Goal: Entertainment & Leisure: Consume media (video, audio)

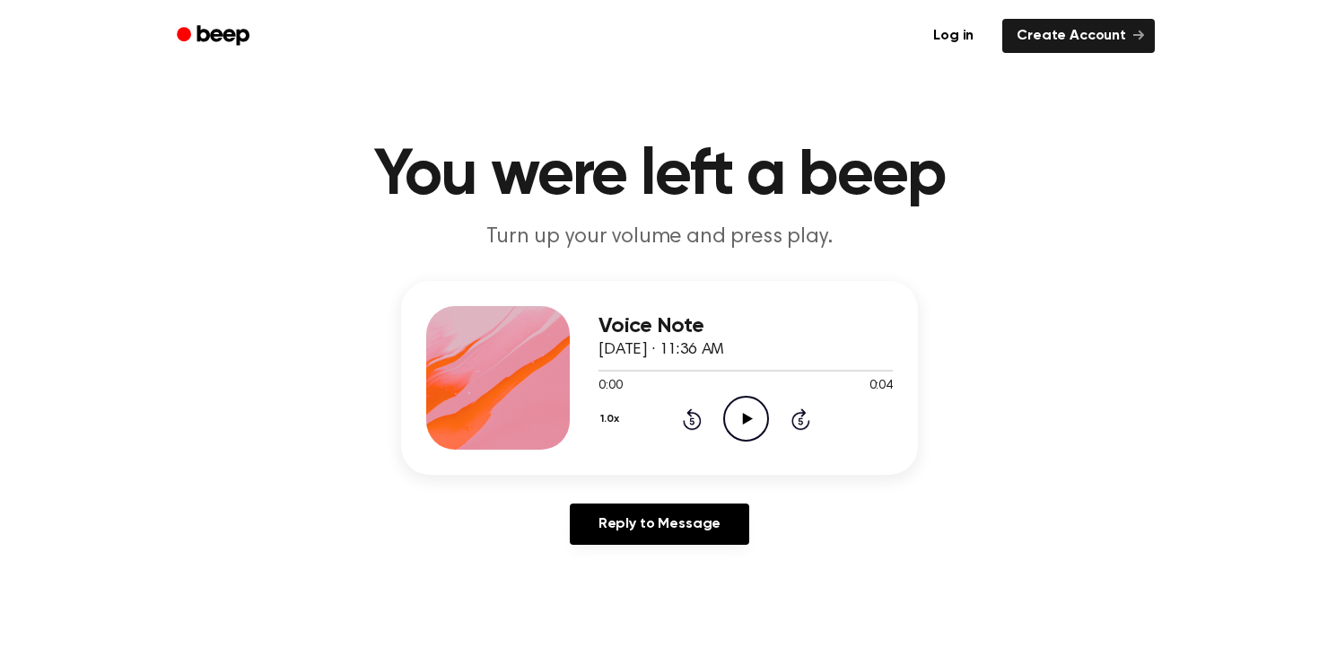
click at [760, 397] on icon "Play Audio" at bounding box center [746, 419] width 46 height 46
click at [677, 427] on div "1.0x Rewind 5 seconds Pause Audio Skip 5 seconds" at bounding box center [745, 419] width 294 height 46
click at [694, 423] on icon "Rewind 5 seconds" at bounding box center [692, 418] width 20 height 23
click at [755, 425] on icon "Play Audio" at bounding box center [746, 419] width 46 height 46
click at [749, 428] on icon "Play Audio" at bounding box center [746, 419] width 46 height 46
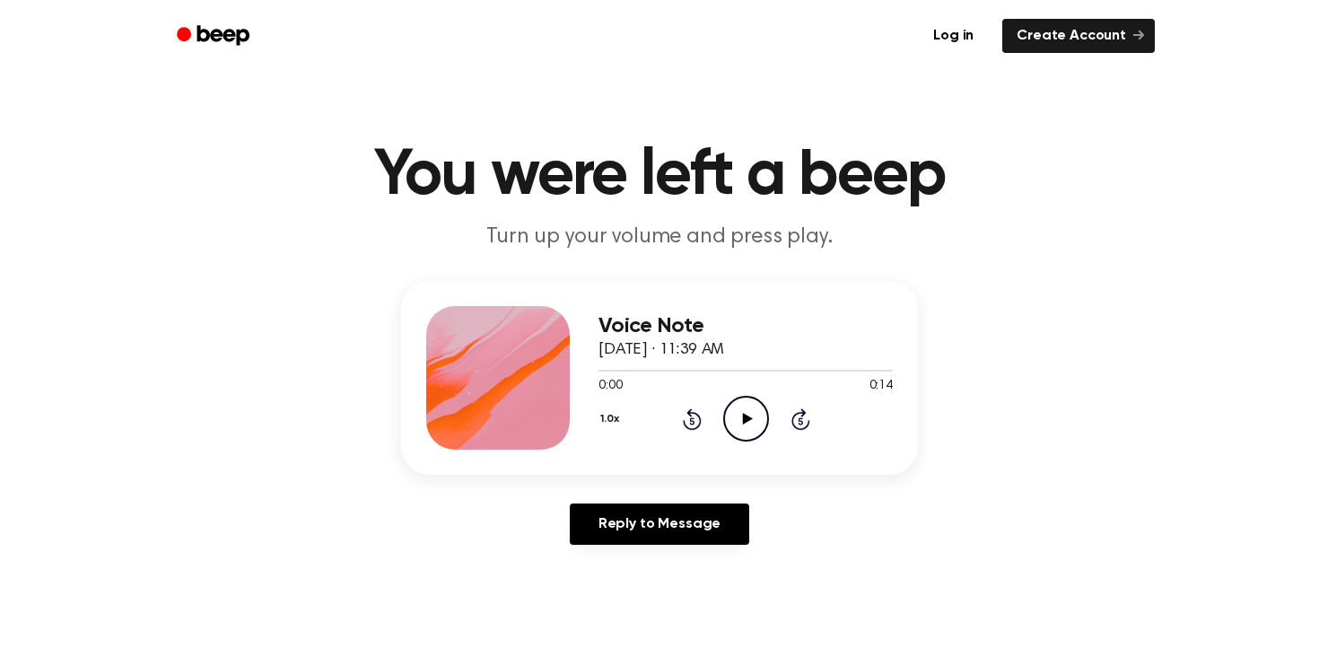
click at [744, 415] on icon at bounding box center [747, 419] width 10 height 12
click at [742, 413] on icon "Play Audio" at bounding box center [746, 419] width 46 height 46
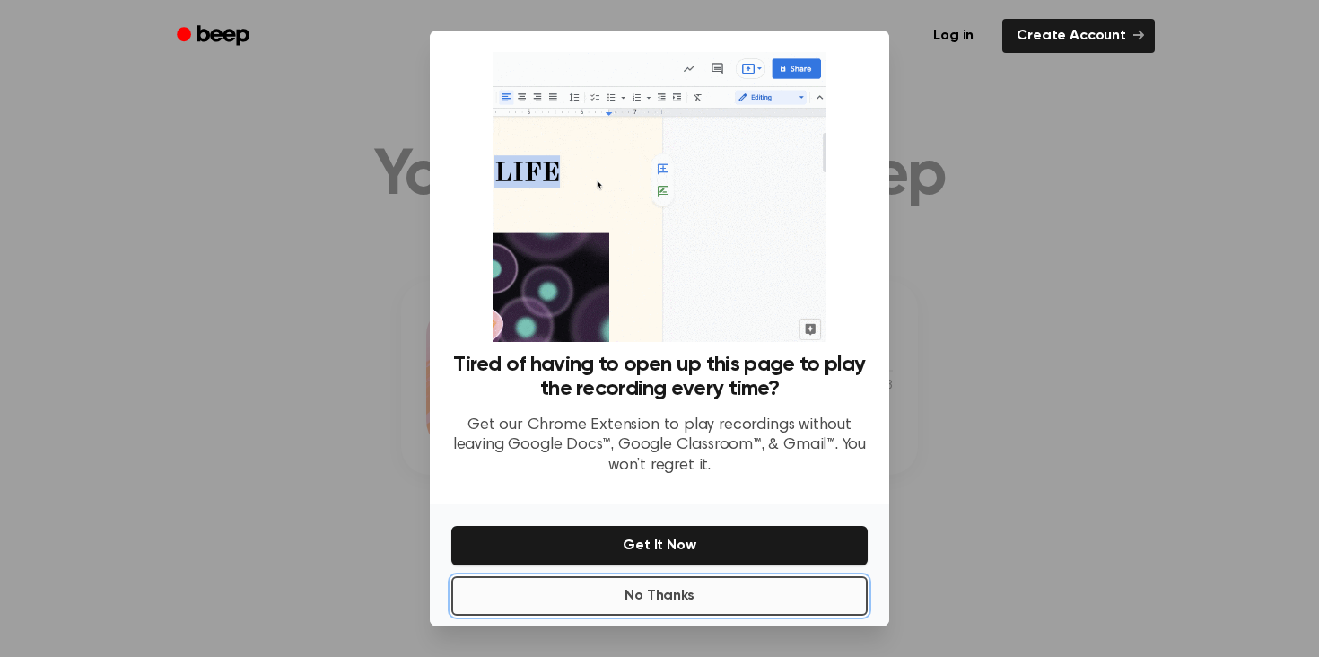
click at [673, 592] on button "No Thanks" at bounding box center [659, 595] width 416 height 39
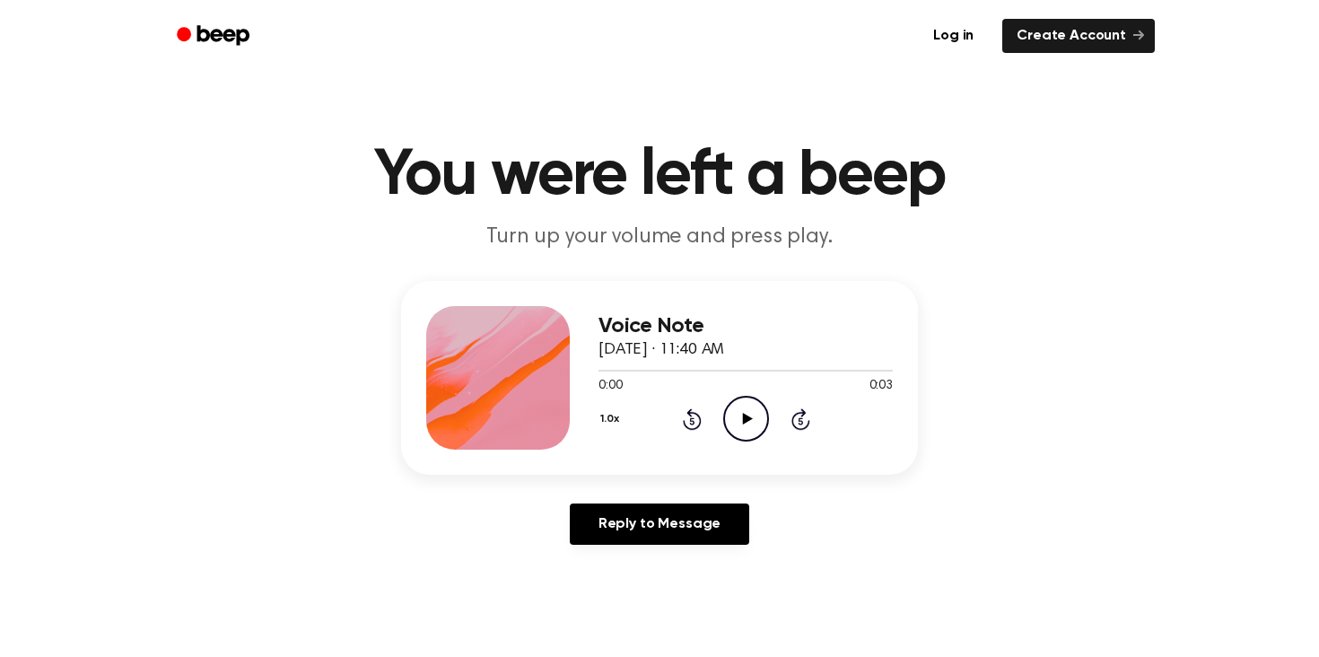
click at [738, 414] on icon "Play Audio" at bounding box center [746, 419] width 46 height 46
click at [752, 423] on icon "Play Audio" at bounding box center [746, 419] width 46 height 46
click at [730, 423] on icon "Pause Audio" at bounding box center [746, 419] width 46 height 46
click at [682, 414] on icon "Rewind 5 seconds" at bounding box center [692, 418] width 20 height 23
click at [710, 409] on div "1.0x Rewind 5 seconds Play Audio Skip 5 seconds" at bounding box center [745, 419] width 294 height 46
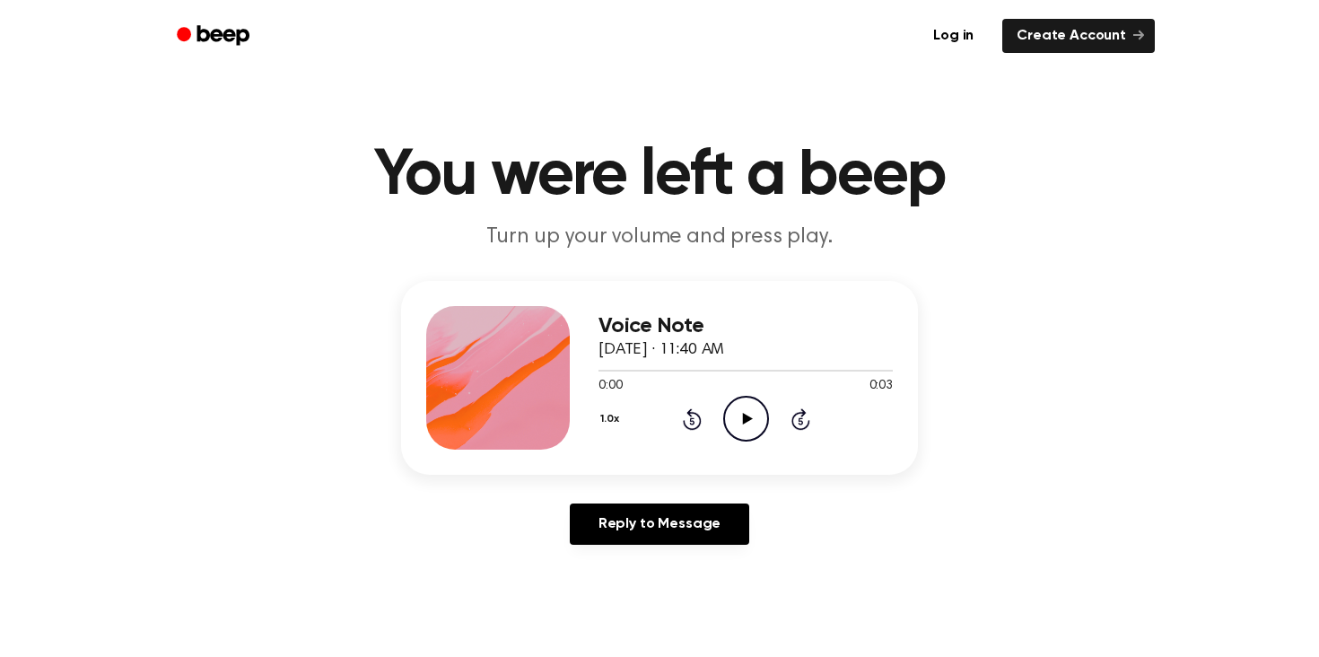
click at [738, 410] on icon "Play Audio" at bounding box center [746, 419] width 46 height 46
click at [737, 412] on icon "Play Audio" at bounding box center [746, 419] width 46 height 46
click at [754, 415] on icon "Play Audio" at bounding box center [746, 419] width 46 height 46
click at [754, 415] on icon "Pause Audio" at bounding box center [746, 419] width 46 height 46
drag, startPoint x: 611, startPoint y: 369, endPoint x: 537, endPoint y: 375, distance: 74.7
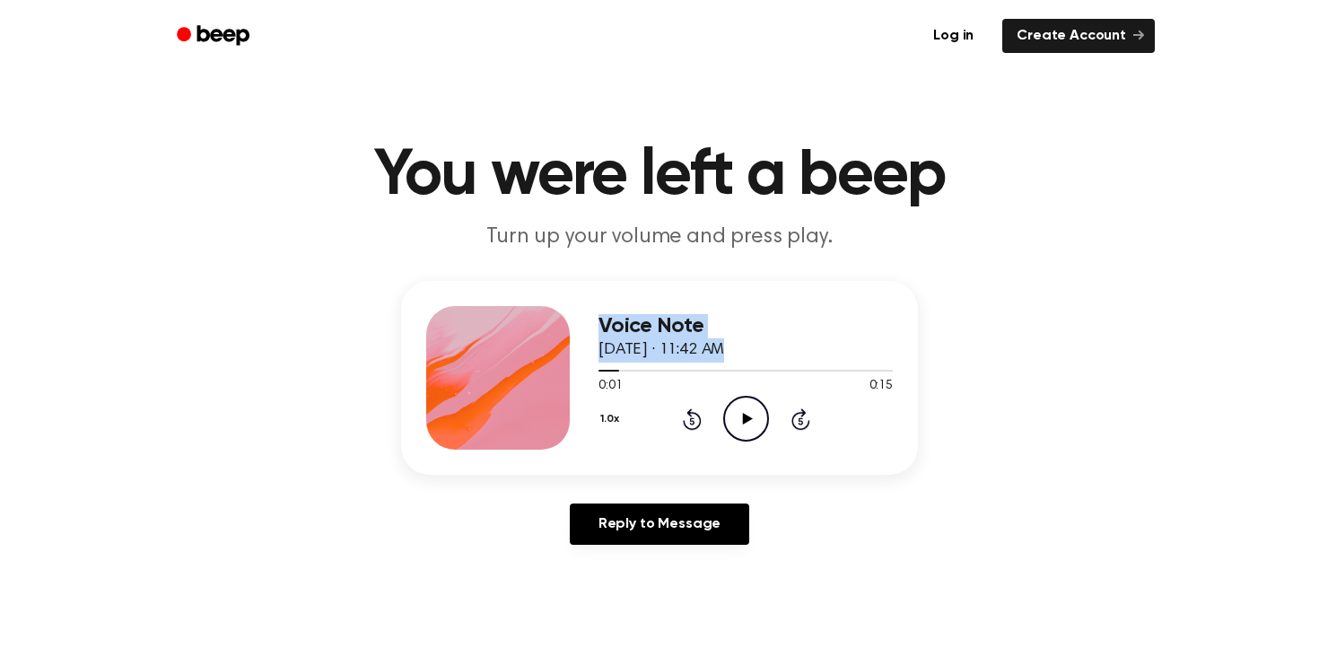
click at [529, 374] on div "Voice Note [DATE] · 11:42 AM 0:01 0:15 Your browser does not support the [objec…" at bounding box center [659, 378] width 517 height 194
drag, startPoint x: 609, startPoint y: 371, endPoint x: 569, endPoint y: 371, distance: 40.4
click at [569, 371] on div "Voice Note September 5, 2025 · 11:42 AM 0:01 0:15 Your browser does not support…" at bounding box center [659, 378] width 517 height 194
click at [626, 374] on div at bounding box center [745, 369] width 294 height 14
click at [602, 374] on div at bounding box center [745, 369] width 294 height 14
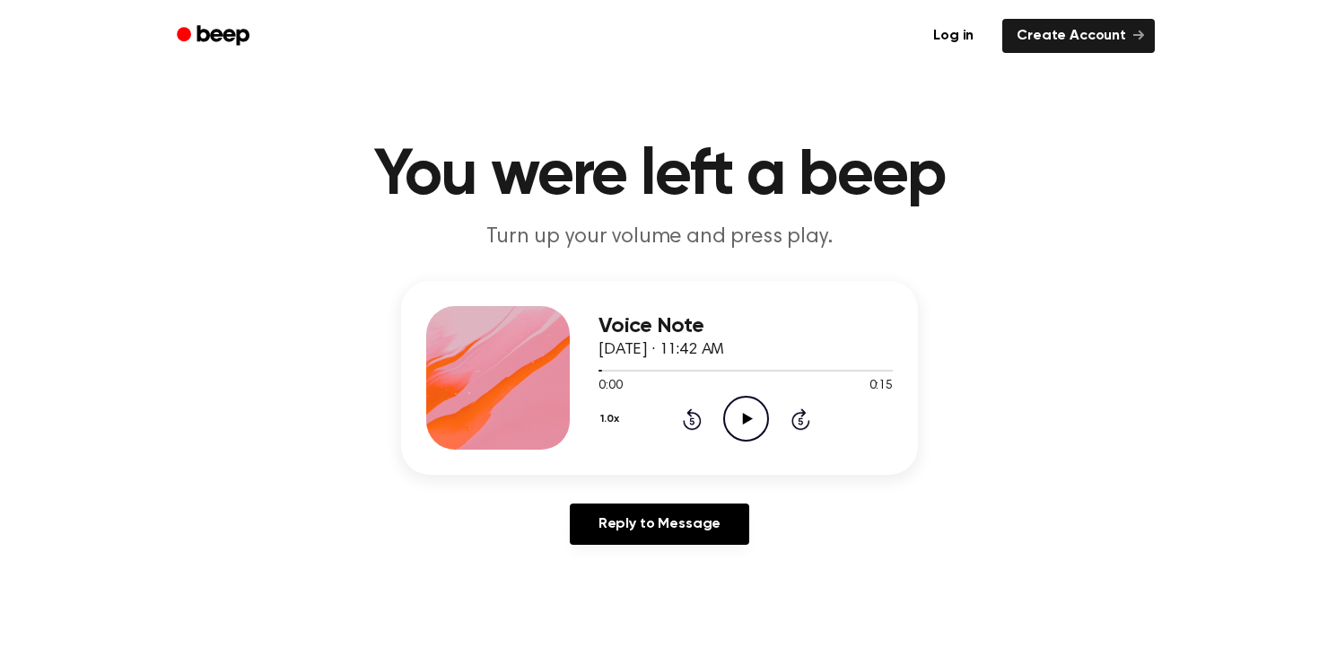
click at [744, 409] on icon "Play Audio" at bounding box center [746, 419] width 46 height 46
click at [747, 415] on icon "Play Audio" at bounding box center [746, 419] width 46 height 46
click at [745, 412] on icon "Play Audio" at bounding box center [746, 419] width 46 height 46
click at [734, 417] on icon "Play Audio" at bounding box center [746, 419] width 46 height 46
click at [729, 415] on icon "Play Audio" at bounding box center [746, 419] width 46 height 46
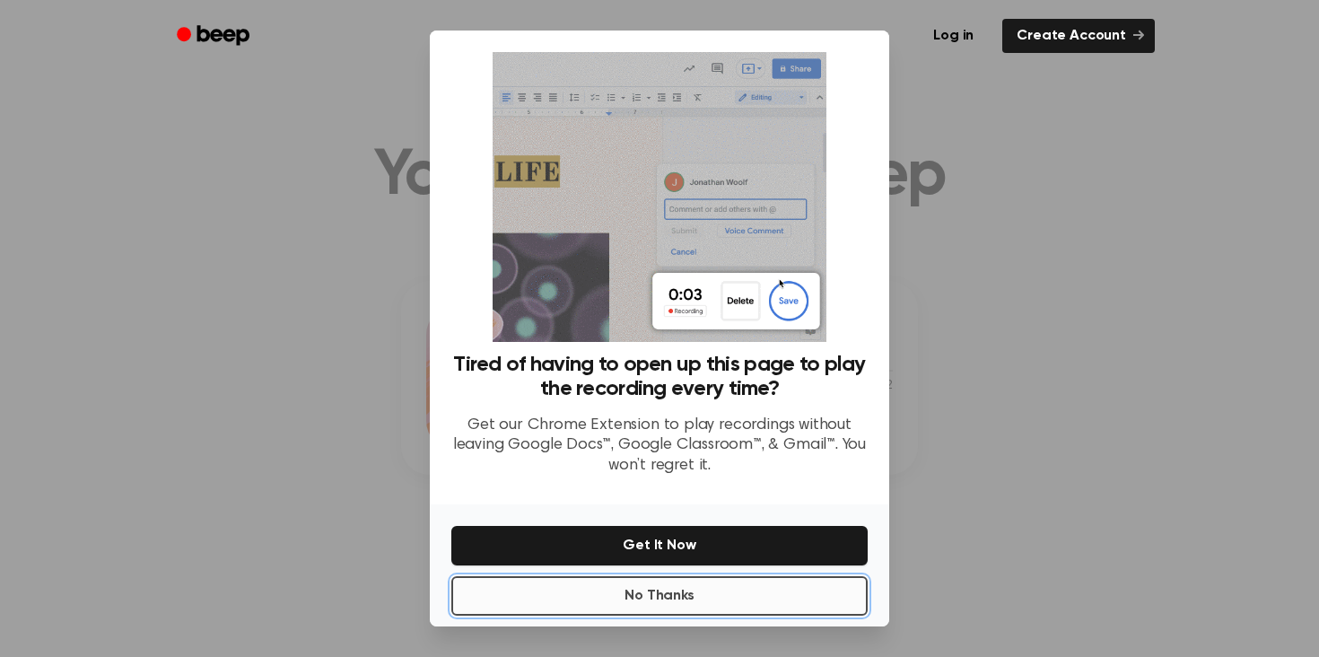
click at [703, 591] on button "No Thanks" at bounding box center [659, 595] width 416 height 39
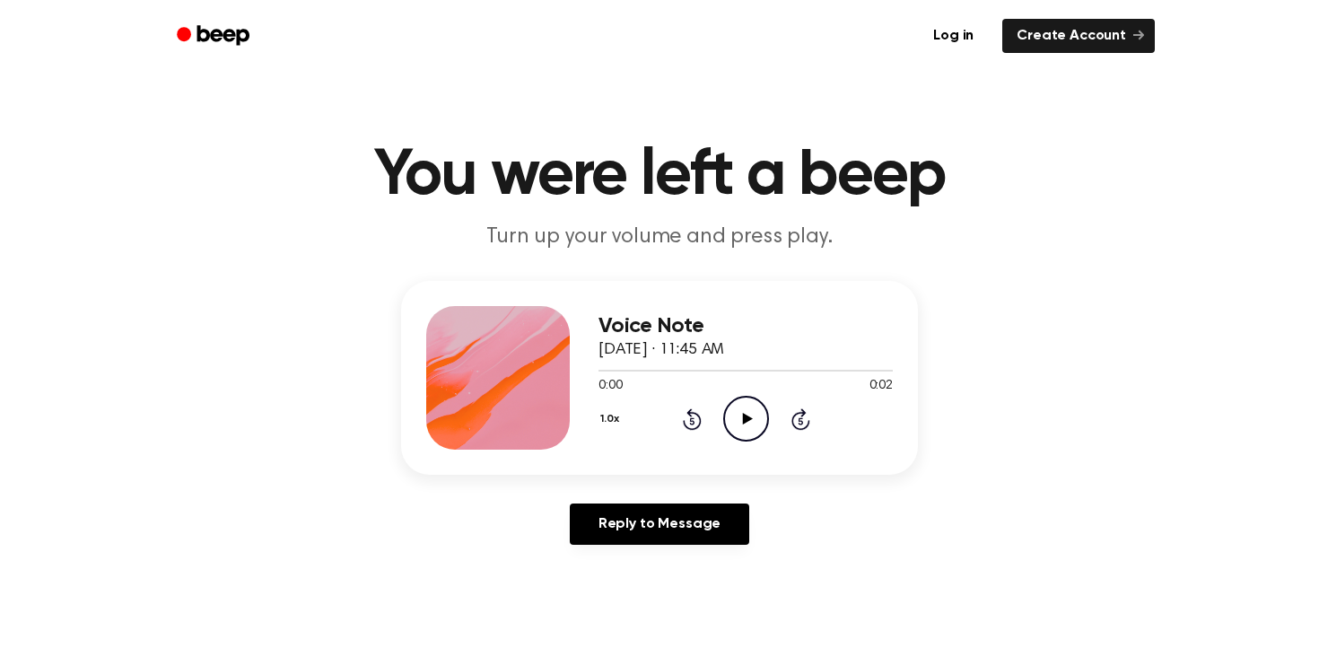
click at [753, 437] on icon "Play Audio" at bounding box center [746, 419] width 46 height 46
click at [755, 426] on icon "Play Audio" at bounding box center [746, 419] width 46 height 46
click at [736, 440] on icon "Play Audio" at bounding box center [746, 419] width 46 height 46
click at [743, 402] on icon "Play Audio" at bounding box center [746, 419] width 46 height 46
click at [759, 418] on icon "Play Audio" at bounding box center [746, 419] width 46 height 46
